Goal: Information Seeking & Learning: Learn about a topic

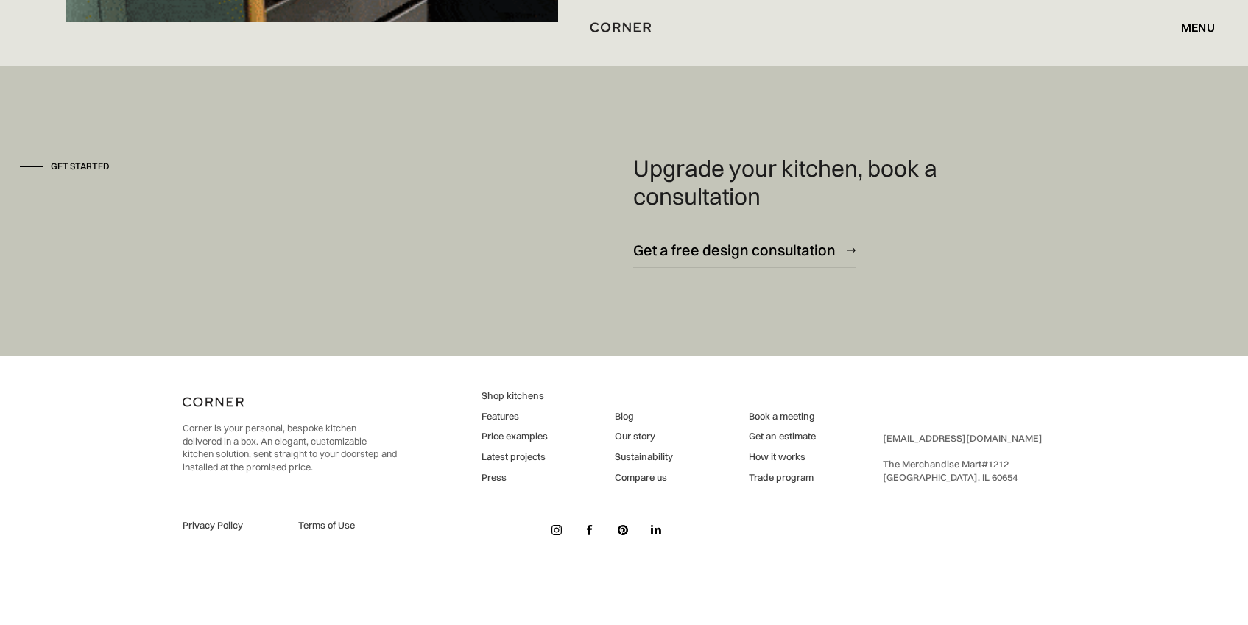
scroll to position [10454, 0]
click at [525, 437] on link "Price examples" at bounding box center [515, 436] width 66 height 13
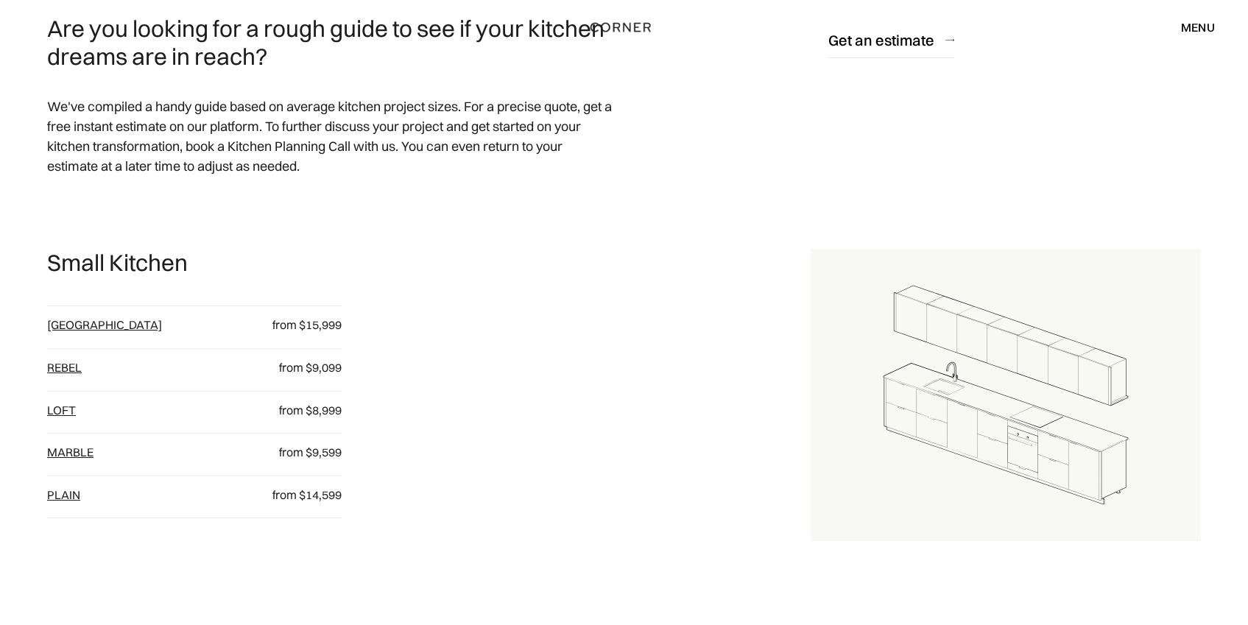
scroll to position [644, 0]
click at [319, 453] on p "from $9,599" at bounding box center [296, 452] width 91 height 16
click at [63, 409] on link "loft" at bounding box center [61, 409] width 29 height 15
click at [70, 368] on link "Rebel" at bounding box center [64, 366] width 35 height 15
click at [79, 453] on link "Marble" at bounding box center [70, 451] width 46 height 15
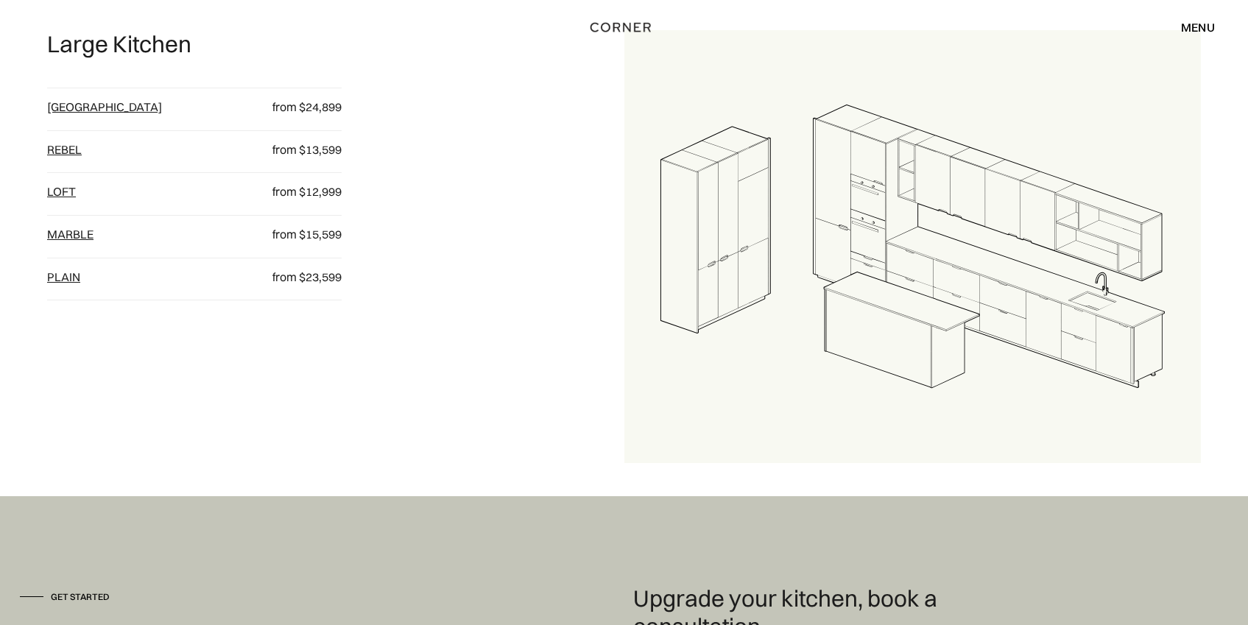
scroll to position [1471, 0]
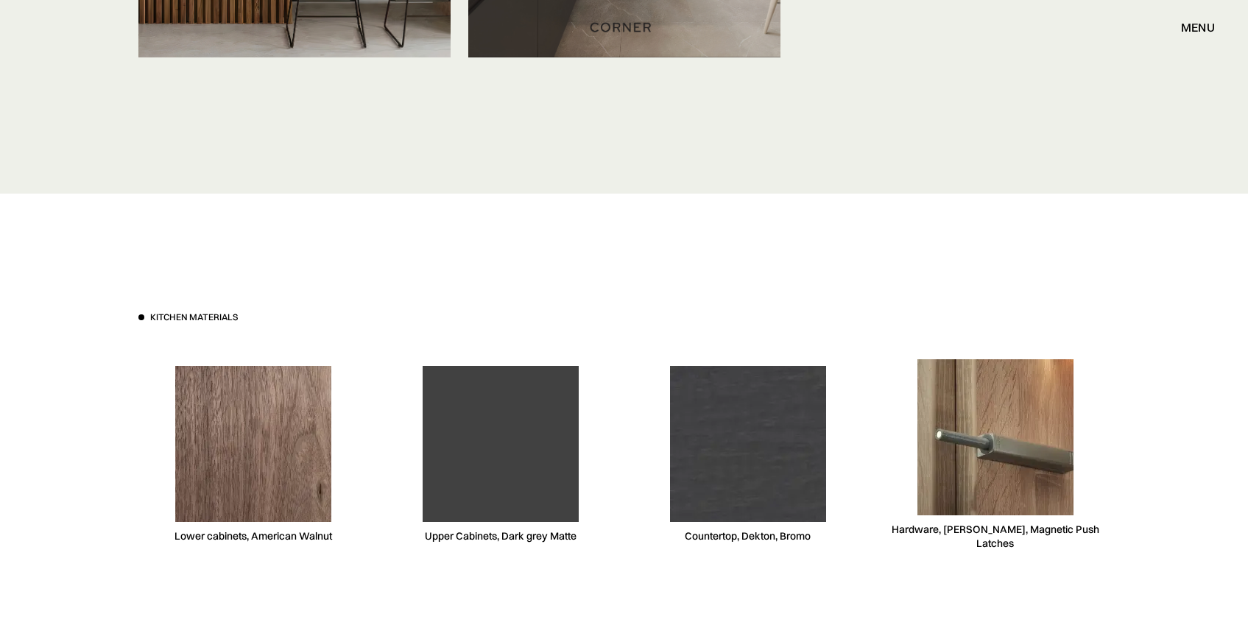
scroll to position [5535, 0]
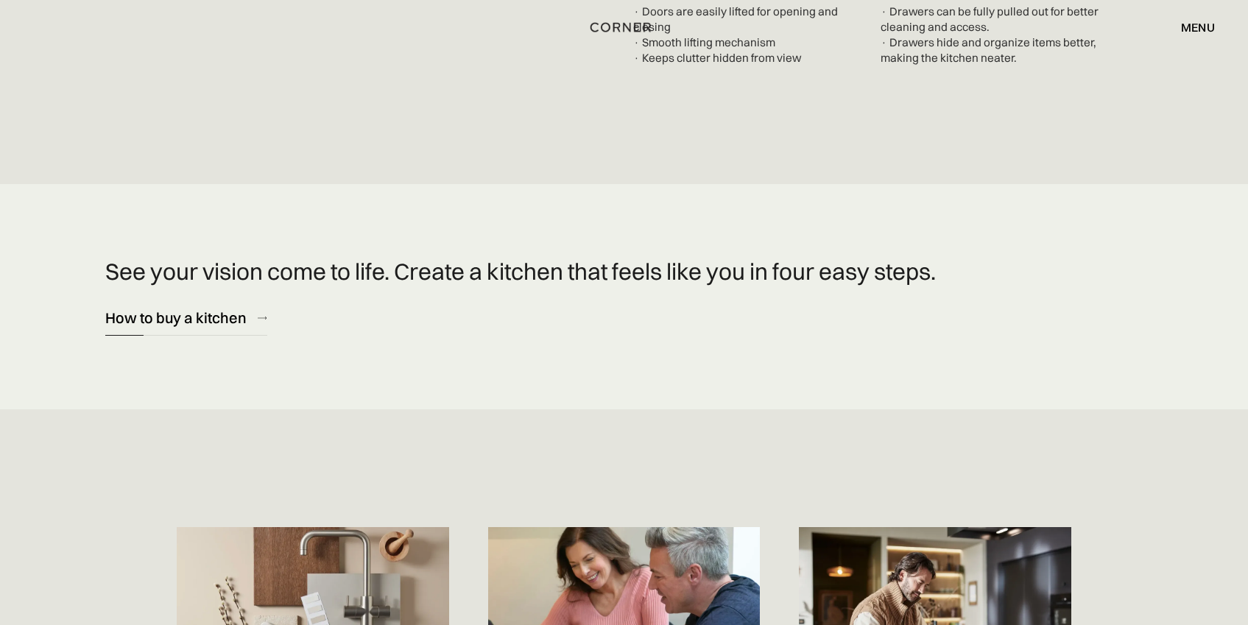
scroll to position [6245, 0]
